Goal: Find specific page/section

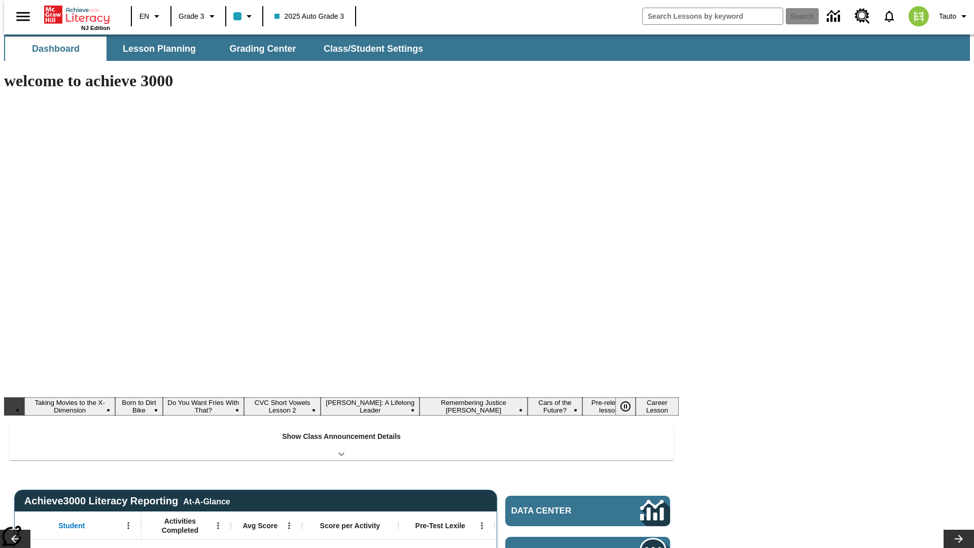
type input "-1"
click at [155, 49] on button "Lesson Planning" at bounding box center [159, 49] width 101 height 24
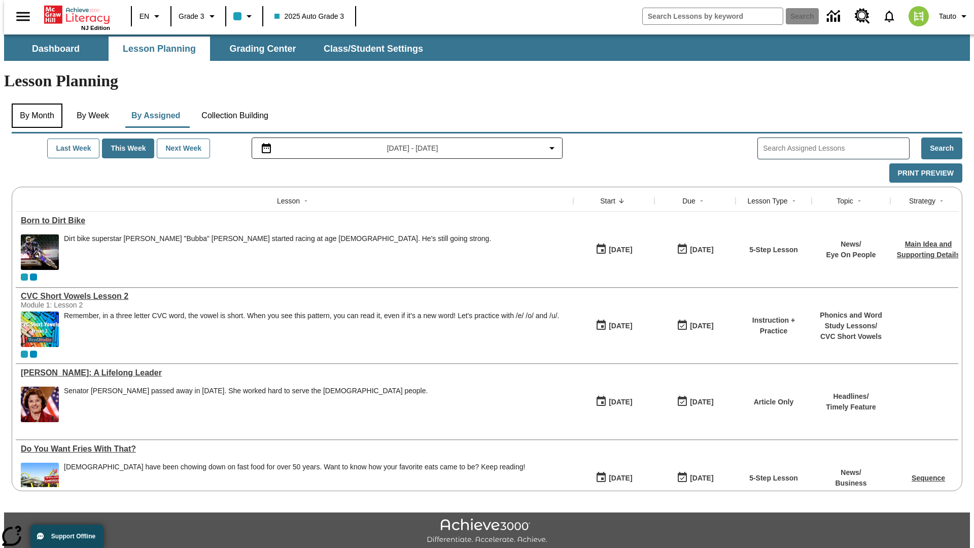
click at [34, 103] on button "By Month" at bounding box center [37, 115] width 51 height 24
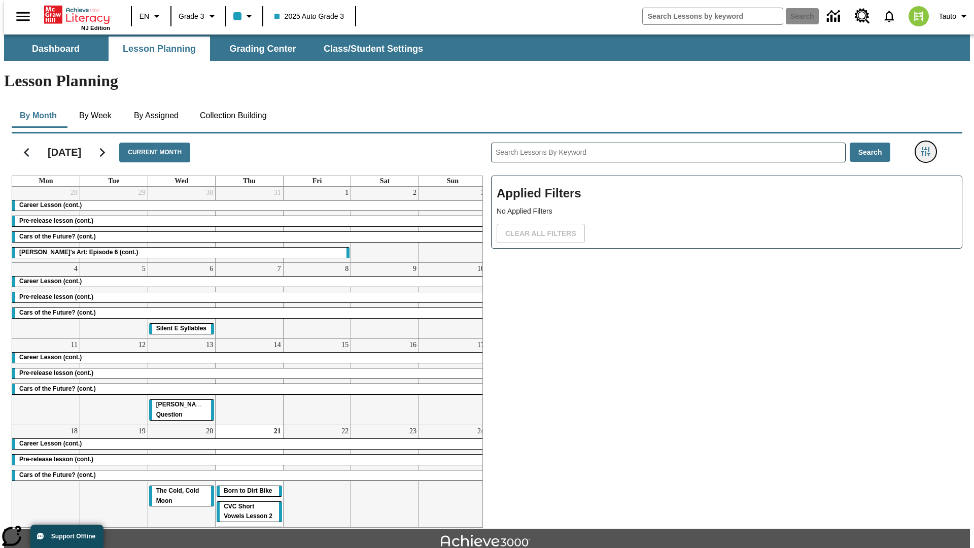
click at [929, 147] on icon "Filters Side menu" at bounding box center [925, 151] width 9 height 9
